Goal: Task Accomplishment & Management: Use online tool/utility

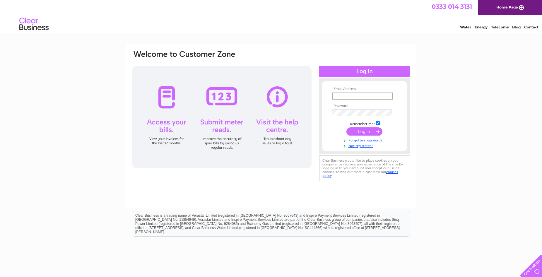
click at [341, 97] on input "text" at bounding box center [362, 96] width 61 height 7
type input "tayptrck@aol.com"
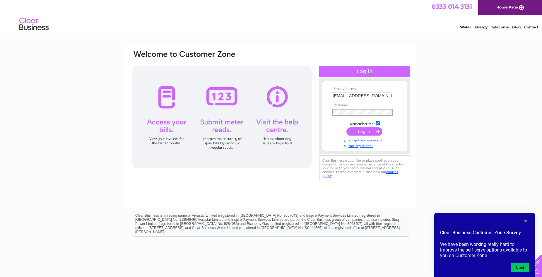
click at [361, 130] on input "submit" at bounding box center [365, 131] width 36 height 8
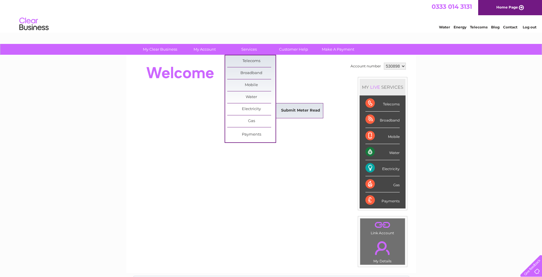
click at [293, 111] on link "Submit Meter Read" at bounding box center [301, 111] width 48 height 12
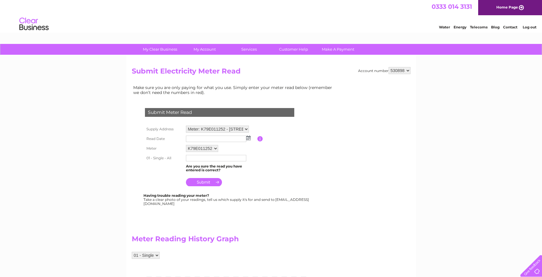
click at [249, 139] on img at bounding box center [248, 138] width 4 height 5
click at [203, 163] on link "1" at bounding box center [200, 164] width 9 height 6
type input "2025/09/01"
click at [197, 159] on input "text" at bounding box center [216, 158] width 61 height 7
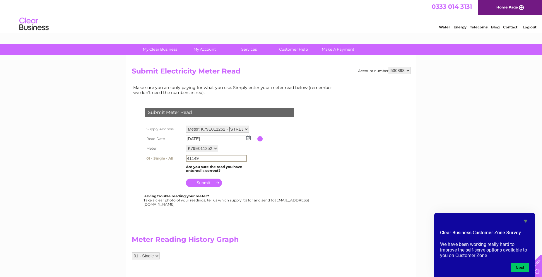
type input "41149"
click at [203, 182] on input "submit" at bounding box center [204, 183] width 36 height 8
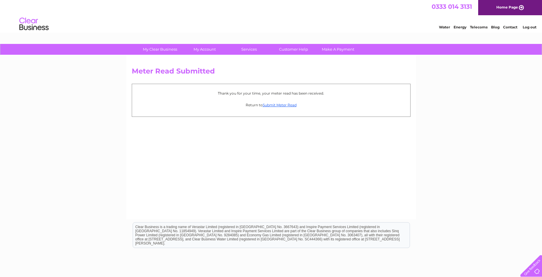
click at [532, 26] on link "Log out" at bounding box center [530, 27] width 14 height 4
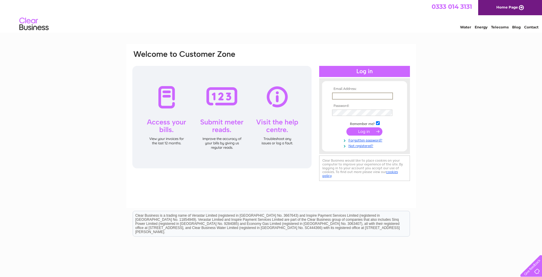
click at [339, 95] on input "text" at bounding box center [362, 96] width 61 height 7
type input "[EMAIL_ADDRESS][DOMAIN_NAME]"
click at [366, 130] on input "submit" at bounding box center [365, 131] width 36 height 8
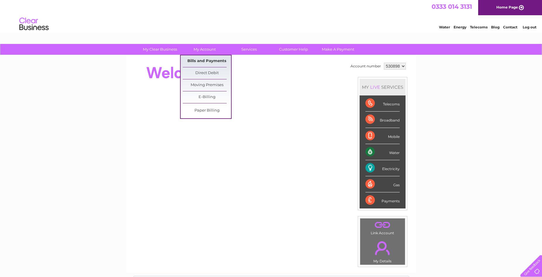
click at [198, 59] on link "Bills and Payments" at bounding box center [207, 61] width 48 height 12
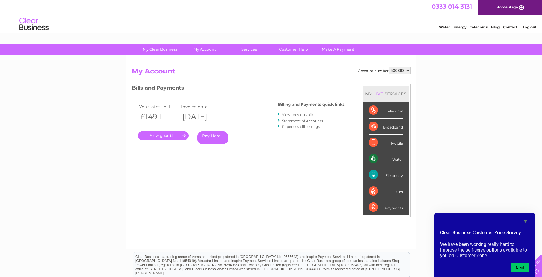
click at [166, 137] on link "." at bounding box center [163, 136] width 51 height 8
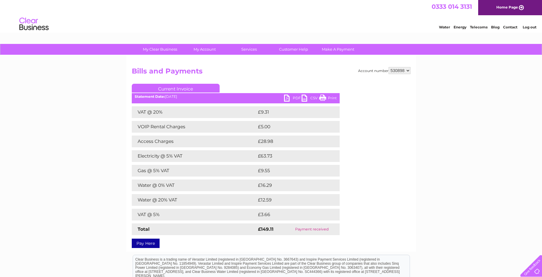
click at [287, 97] on link "PDF" at bounding box center [293, 99] width 18 height 8
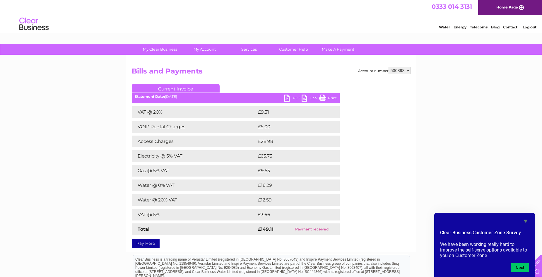
click at [529, 26] on link "Log out" at bounding box center [530, 27] width 14 height 4
